Goal: Use online tool/utility: Utilize a website feature to perform a specific function

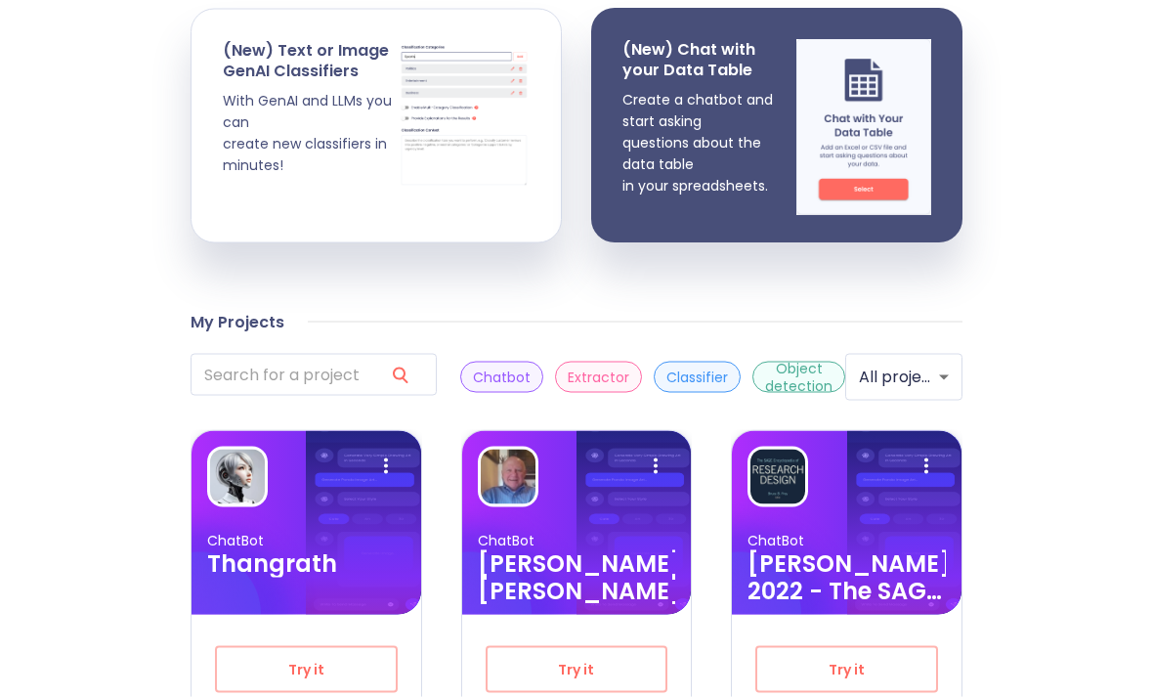
scroll to position [386, 0]
click at [354, 551] on h3 "Thangrath" at bounding box center [306, 562] width 198 height 27
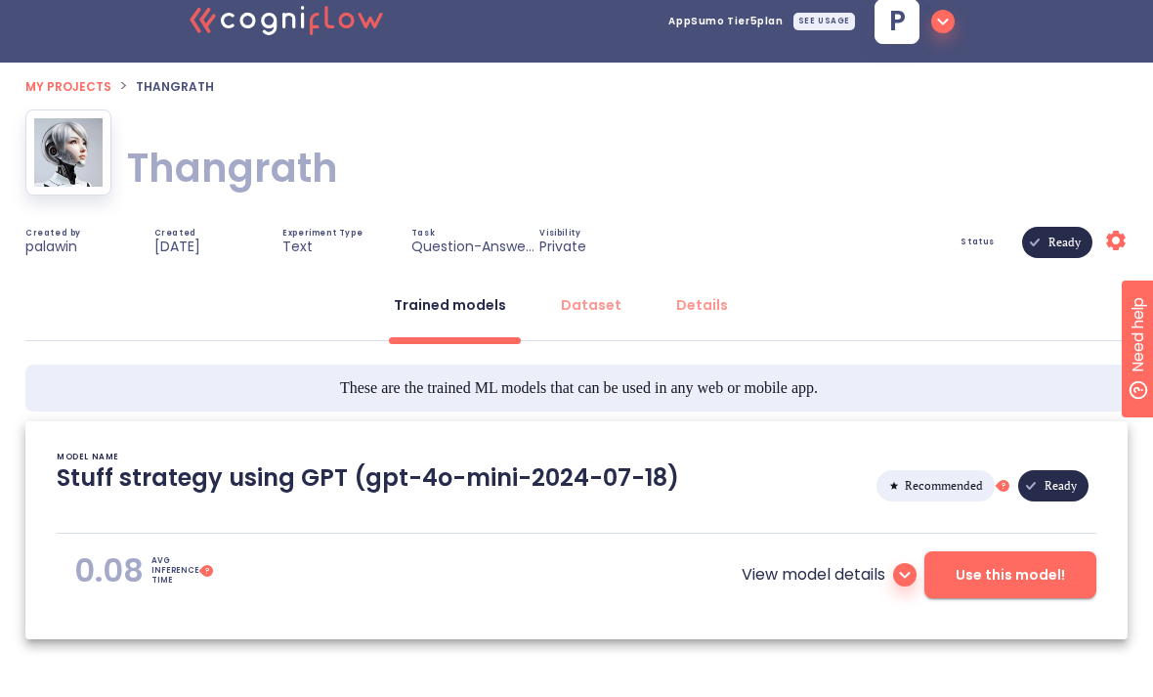
scroll to position [38, 0]
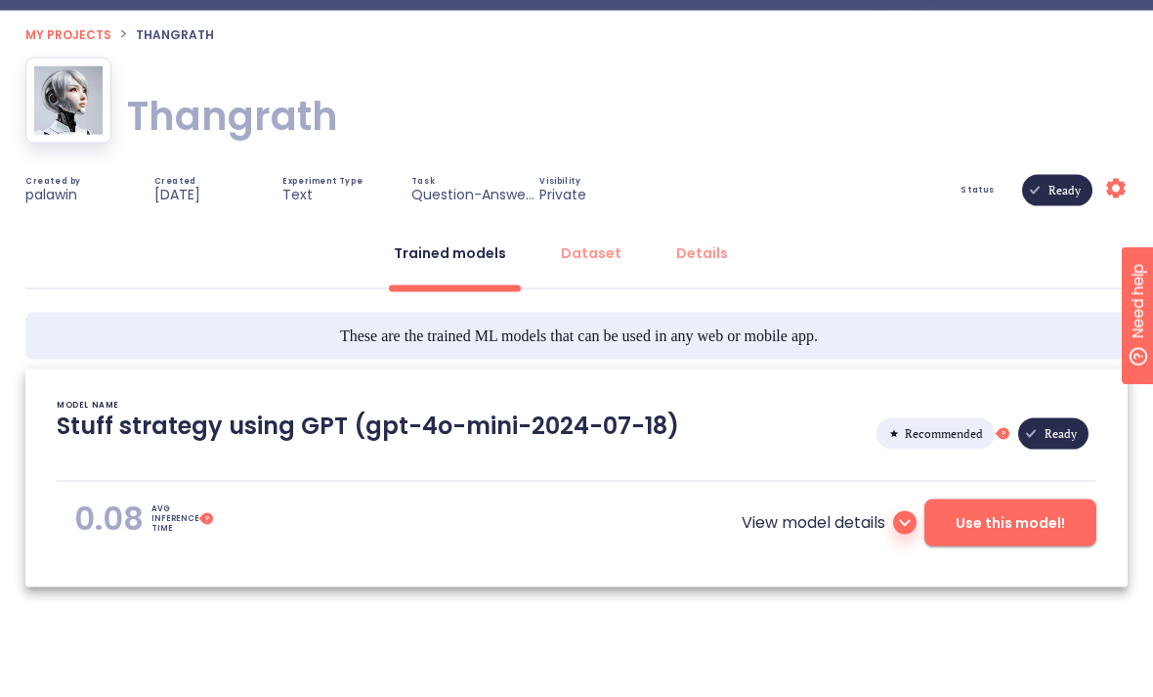
type textarea "[[DATE] 16:45:38]- Starting with download required files from shared storage [[…"
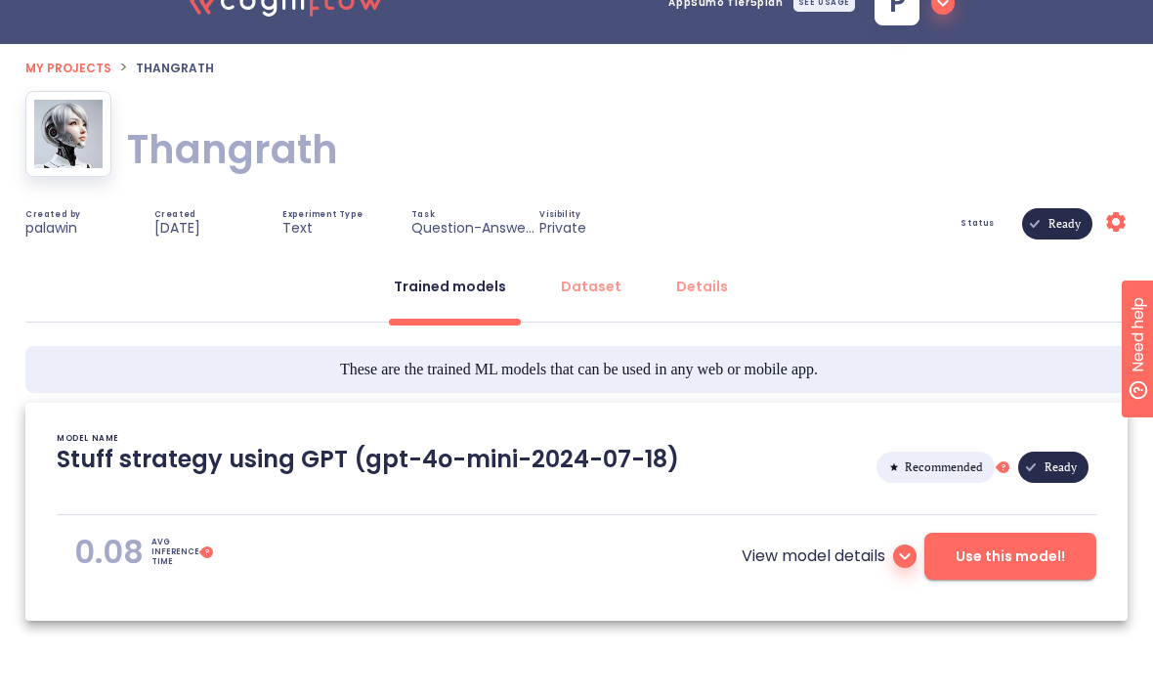
click at [993, 560] on span "Use this model!" at bounding box center [1010, 556] width 109 height 24
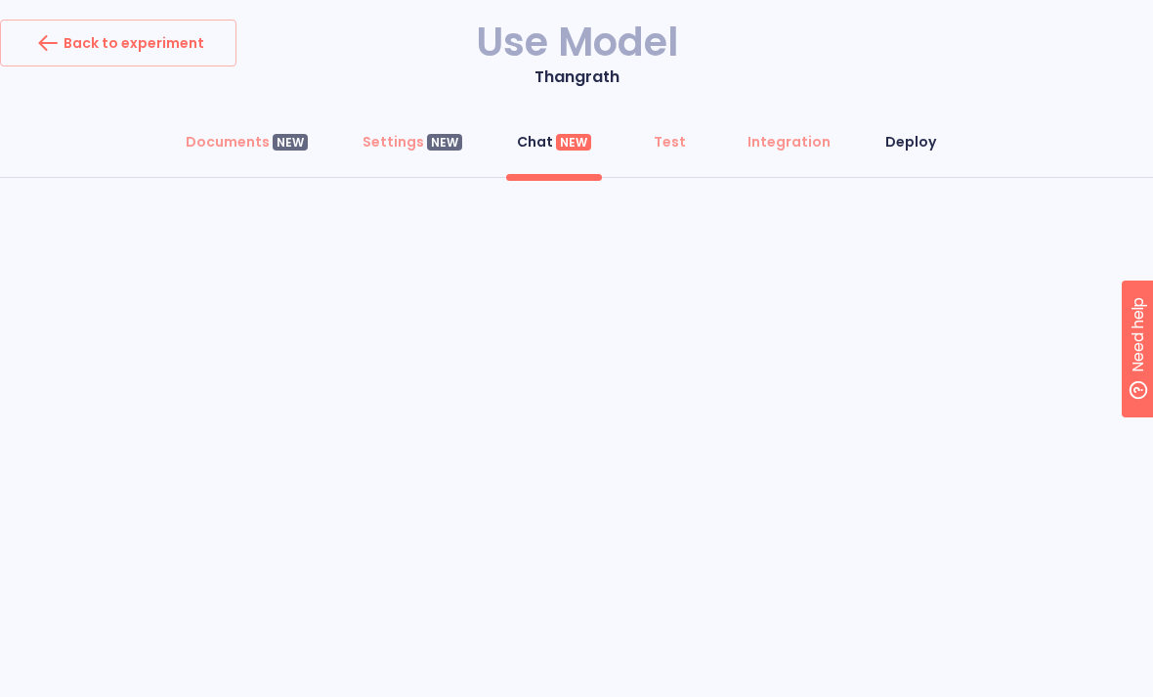
click at [900, 148] on div "Deploy" at bounding box center [910, 142] width 51 height 20
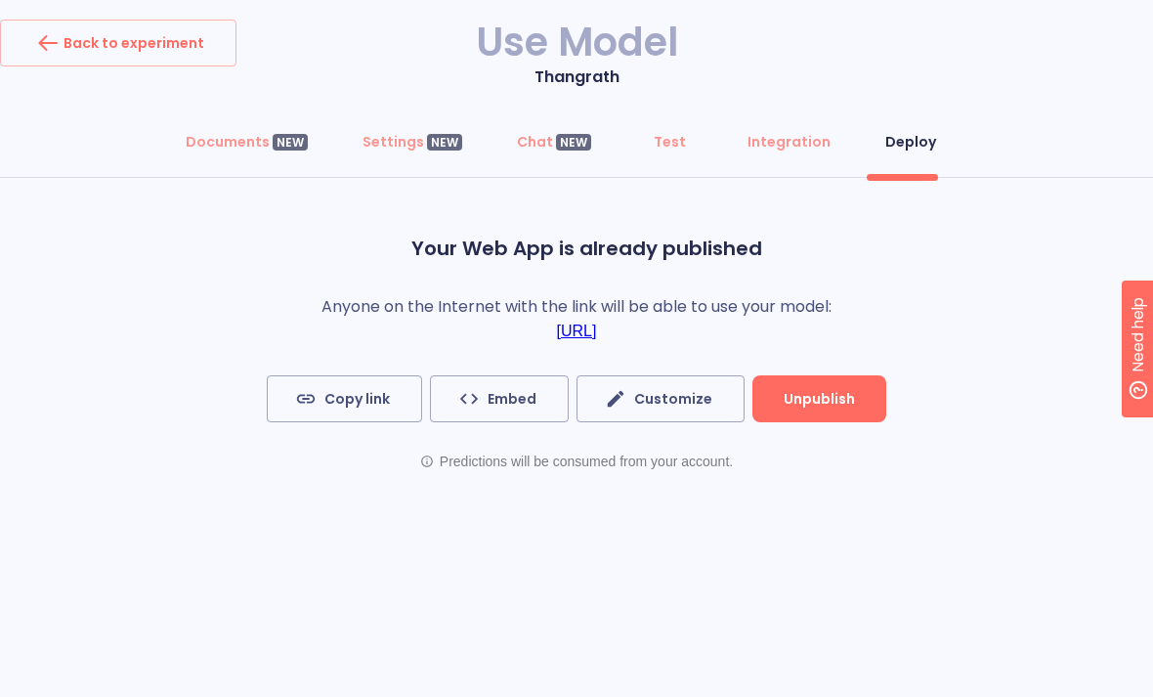
click at [597, 329] on link "[URL]" at bounding box center [577, 331] width 40 height 18
